Goal: Communication & Community: Answer question/provide support

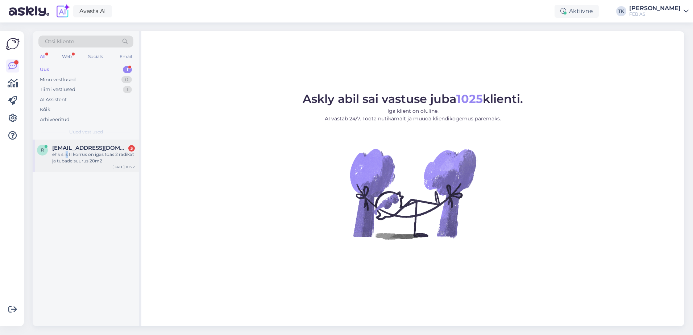
click at [67, 157] on div "ehk siis II korrus on igas toas 2 radikat ja tubade suurus 20m2" at bounding box center [93, 157] width 83 height 13
click at [94, 153] on div "ehk siis II korrus on igas toas 2 radikat ja tubade suurus 20m2" at bounding box center [93, 157] width 83 height 13
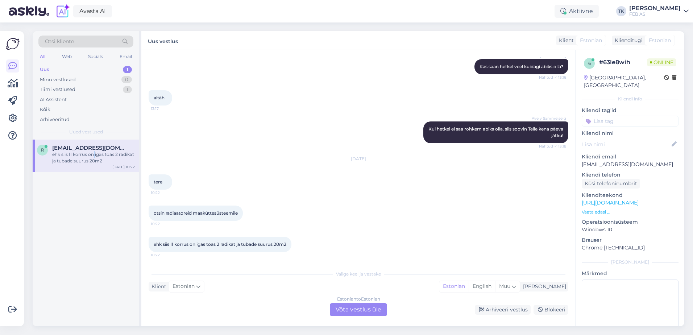
scroll to position [232, 0]
click at [352, 306] on div "Estonian to Estonian Võta vestlus üle" at bounding box center [358, 309] width 57 height 13
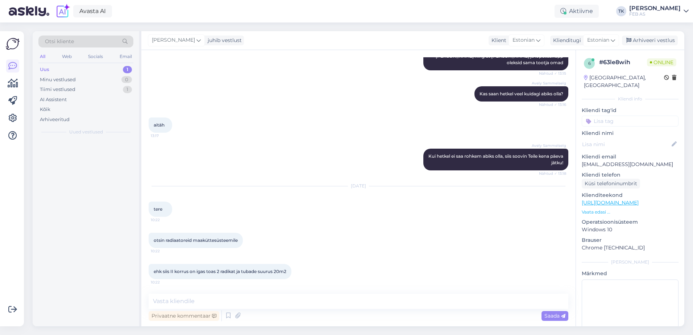
scroll to position [205, 0]
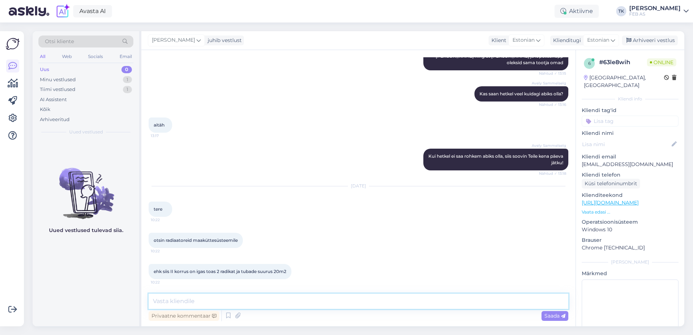
click at [325, 302] on textarea at bounding box center [359, 301] width 420 height 15
type textarea "Tere!"
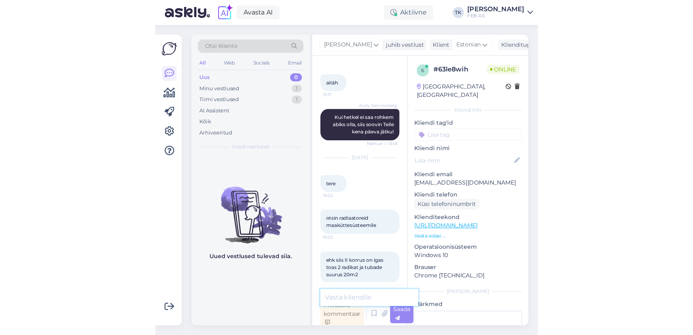
scroll to position [236, 0]
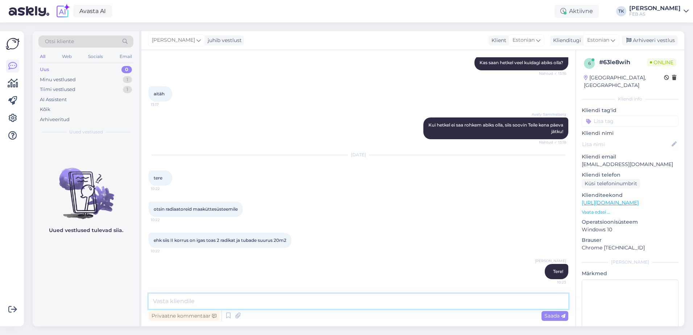
click at [243, 300] on textarea at bounding box center [359, 301] width 420 height 15
click at [350, 302] on textarea "[PERSON_NAME] teile müügieksperdi kontakti, tema aitab teil sobivad radiaaotori…" at bounding box center [359, 301] width 420 height 15
type textarea "[PERSON_NAME] teile müügieksperdi kontakti, tema aitab teil sobivad radiaatorid…"
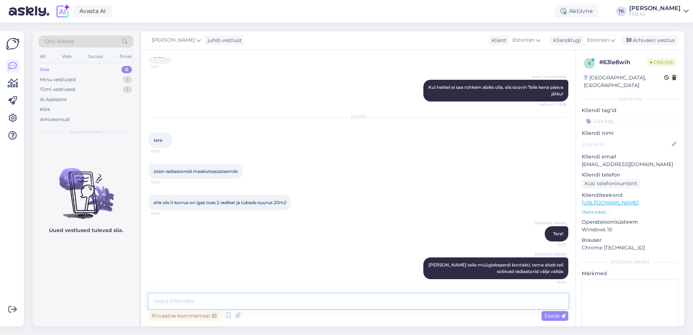
click at [306, 305] on textarea at bounding box center [359, 301] width 420 height 15
type textarea "Ain Sarnet, [EMAIL_ADDRESS][DOMAIN_NAME], 5300 5214"
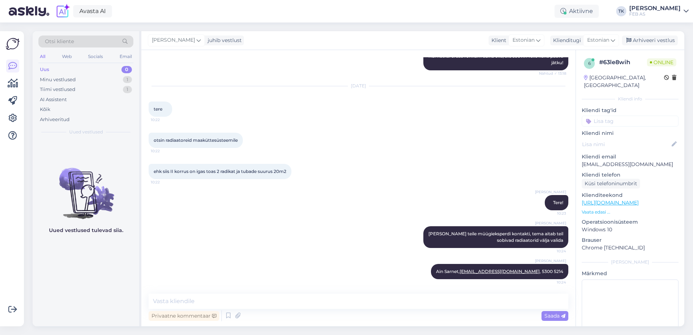
drag, startPoint x: 392, startPoint y: 154, endPoint x: 422, endPoint y: 95, distance: 66.0
click at [392, 156] on div "ehk siis II korrus on igas toas 2 radikat ja tubade suurus 20m2 10:22" at bounding box center [359, 171] width 420 height 31
